Goal: Task Accomplishment & Management: Manage account settings

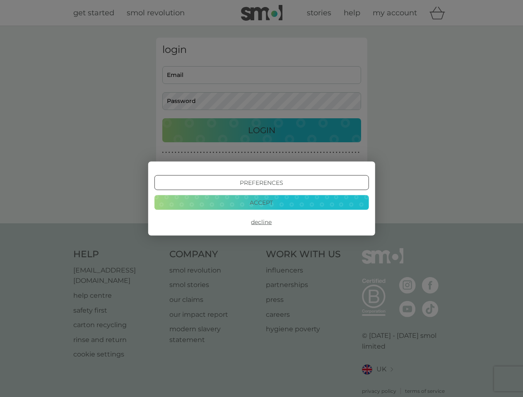
click at [261, 183] on button "Preferences" at bounding box center [261, 183] width 214 height 15
click at [261, 222] on div "login Email Password Login ● ● ● ● ● ● ● ● ● ● ● ● ● ● ● ● ● ● ● ● ● ● ● ● ● ● …" at bounding box center [261, 124] width 523 height 197
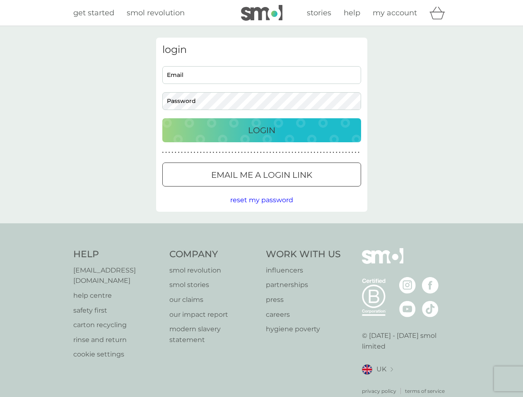
click at [261, 202] on span "reset my password" at bounding box center [261, 200] width 63 height 8
